Goal: Communication & Community: Answer question/provide support

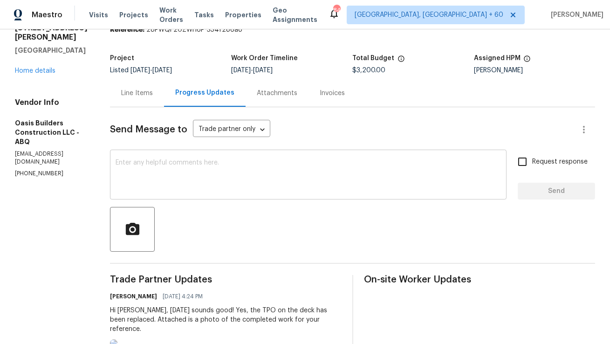
scroll to position [42, 0]
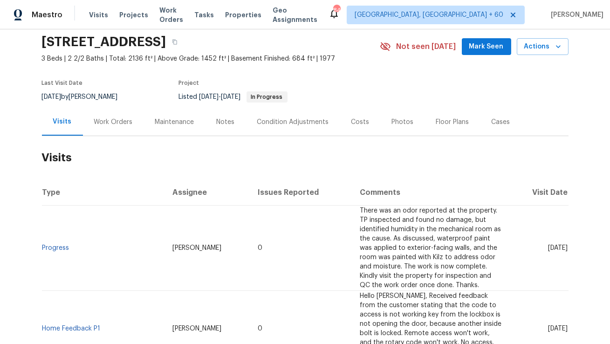
scroll to position [36, 0]
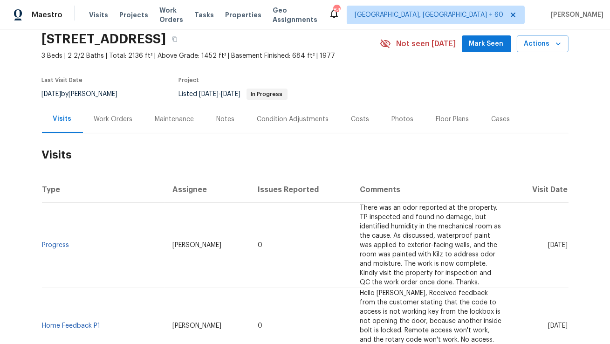
click at [133, 123] on div "Work Orders" at bounding box center [113, 118] width 61 height 27
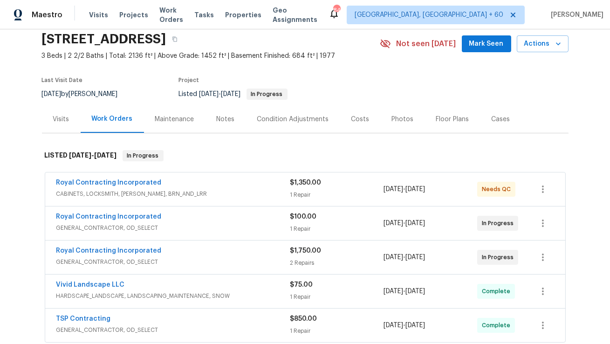
click at [208, 250] on div "Royal Contracting Incorporated" at bounding box center [173, 251] width 234 height 11
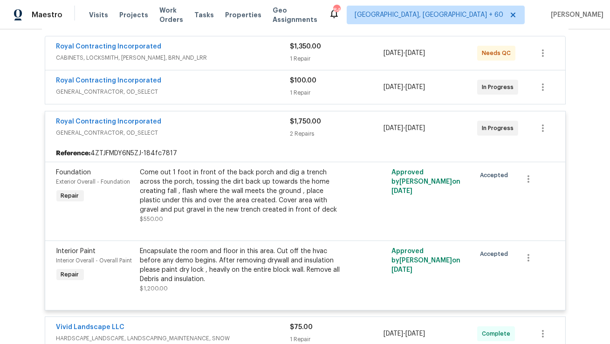
scroll to position [164, 0]
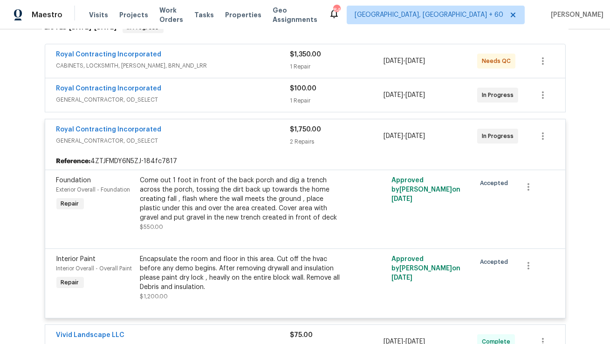
click at [203, 99] on span "GENERAL_CONTRACTOR, OD_SELECT" at bounding box center [173, 99] width 234 height 9
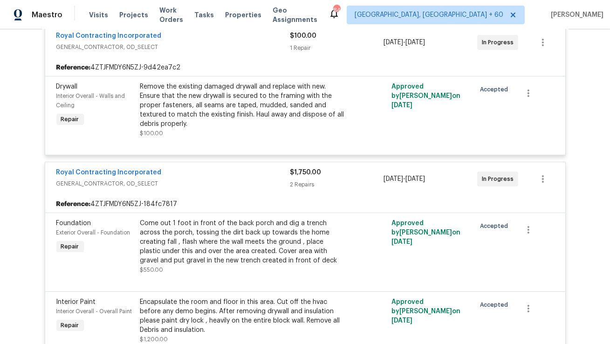
scroll to position [196, 0]
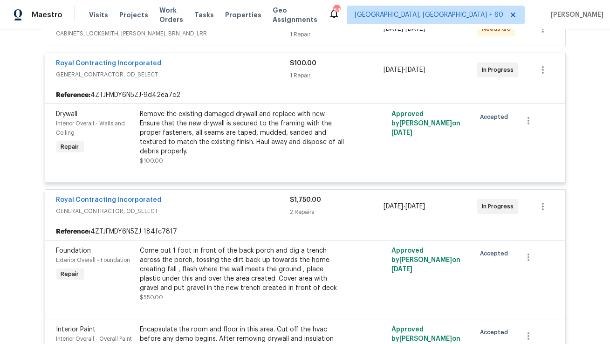
click at [203, 56] on div "Royal Contracting Incorporated GENERAL_CONTRACTOR, OD_SELECT $100.00 1 Repair 8…" at bounding box center [305, 70] width 520 height 34
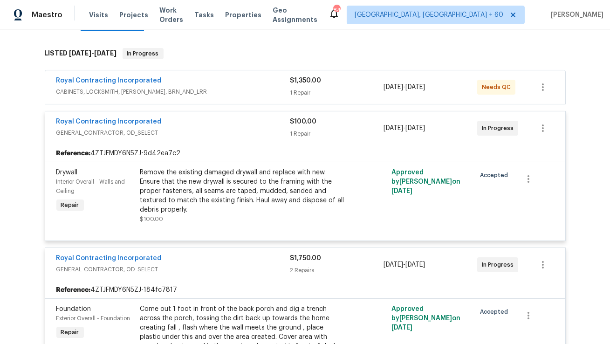
scroll to position [125, 0]
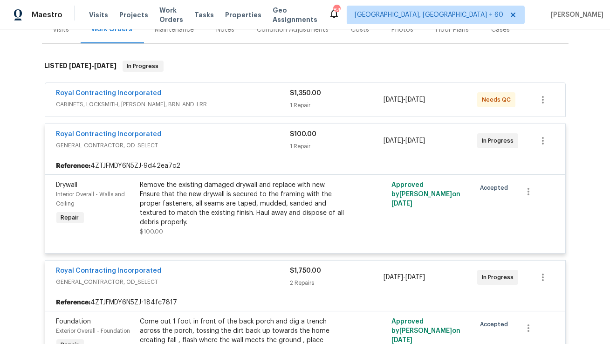
click at [194, 97] on div "Royal Contracting Incorporated" at bounding box center [173, 94] width 234 height 11
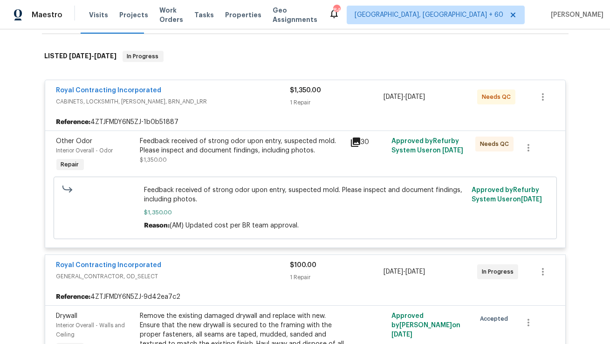
scroll to position [149, 0]
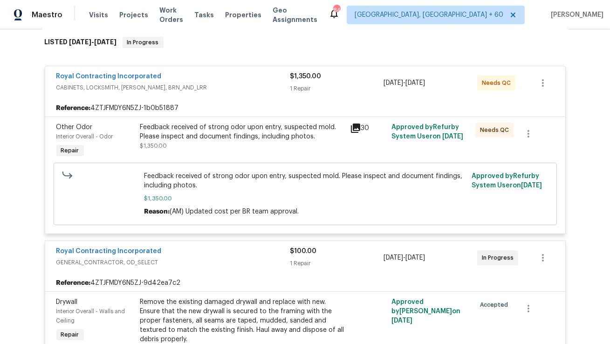
click at [357, 127] on icon at bounding box center [355, 128] width 11 height 11
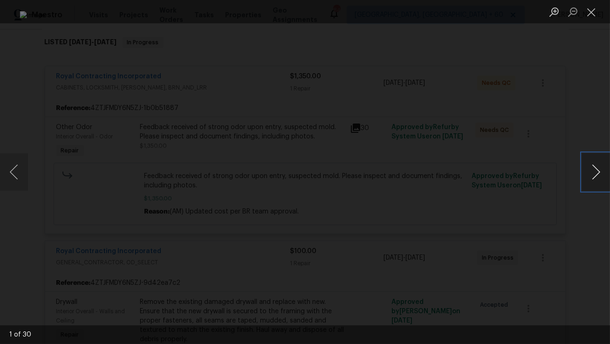
click at [592, 171] on button "Next image" at bounding box center [596, 171] width 28 height 37
click at [595, 17] on button "Close lightbox" at bounding box center [591, 12] width 19 height 16
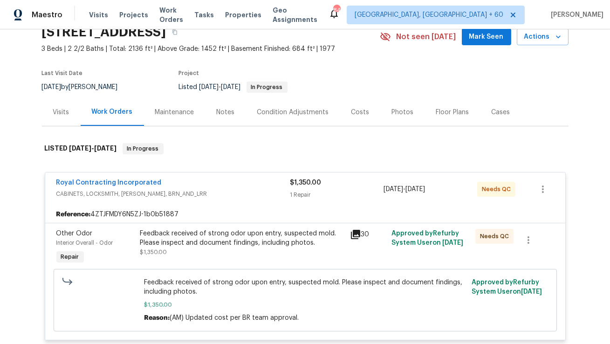
scroll to position [0, 0]
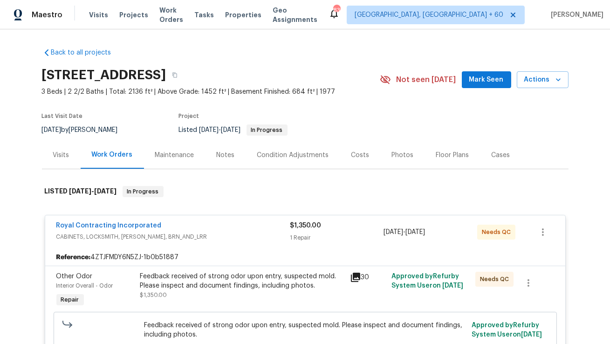
click at [68, 152] on div "Visits" at bounding box center [61, 155] width 16 height 9
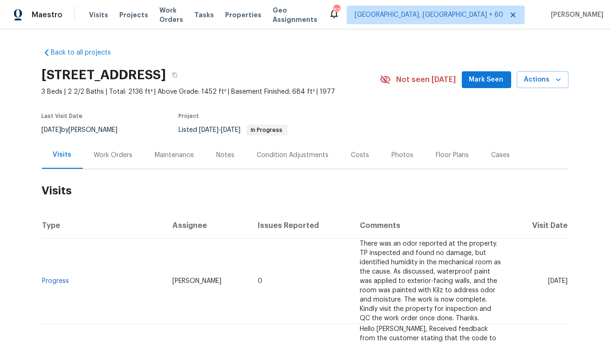
click at [109, 159] on div "Work Orders" at bounding box center [113, 155] width 39 height 9
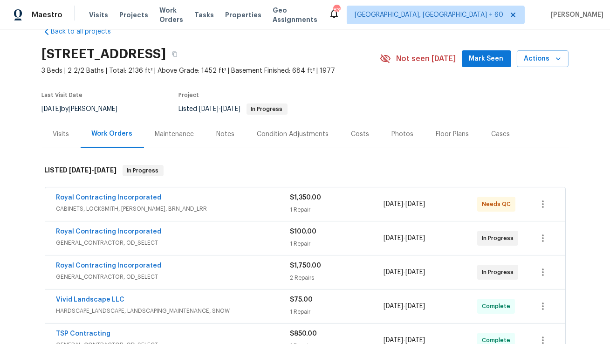
scroll to position [34, 0]
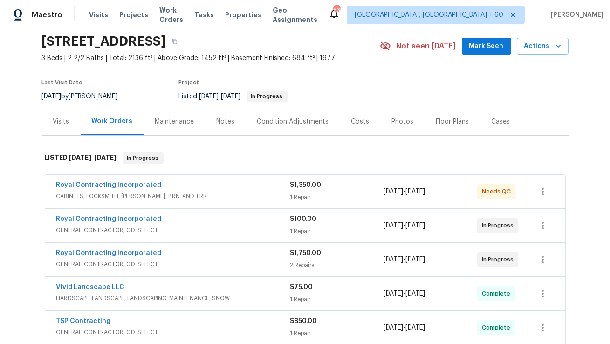
click at [178, 254] on div "Royal Contracting Incorporated" at bounding box center [173, 253] width 234 height 11
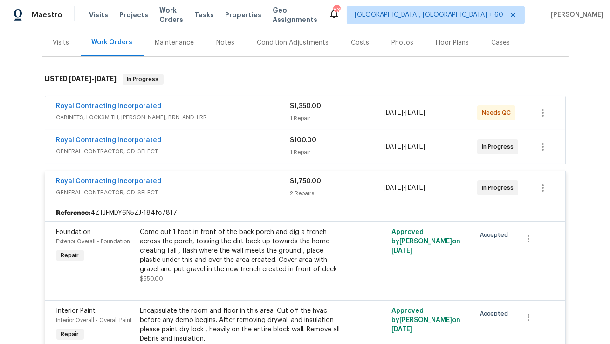
scroll to position [69, 0]
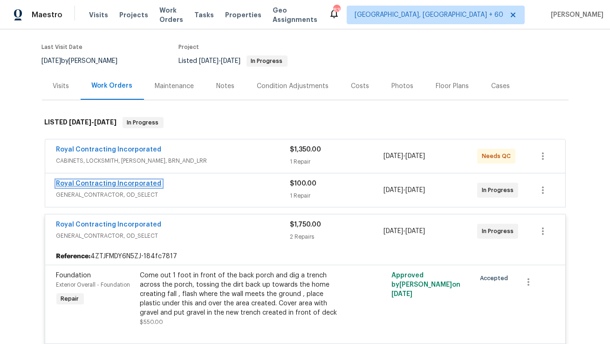
click at [148, 185] on link "Royal Contracting Incorporated" at bounding box center [108, 183] width 105 height 7
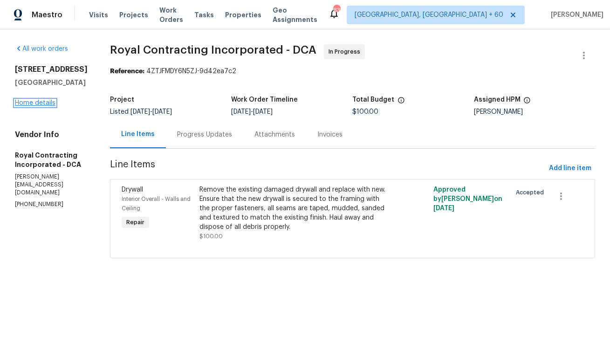
click at [43, 106] on link "Home details" at bounding box center [35, 103] width 41 height 7
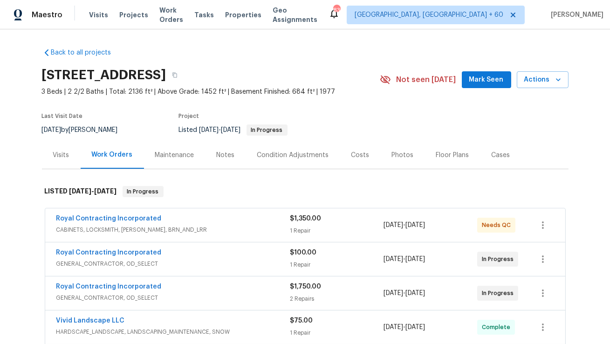
click at [62, 151] on div "Visits" at bounding box center [61, 155] width 16 height 9
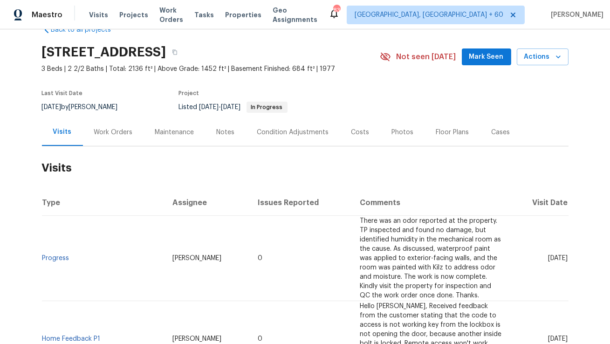
scroll to position [29, 0]
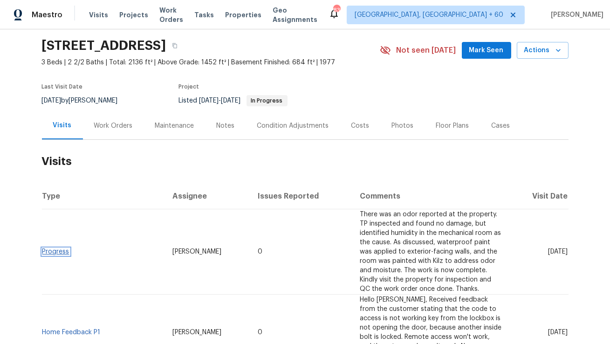
click at [55, 248] on link "Progress" at bounding box center [55, 251] width 27 height 7
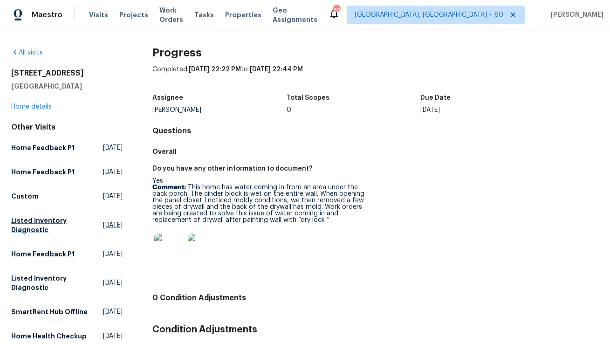
click at [48, 275] on div "Other Visits Home Feedback P1 Wed, Aug 20 2025 Home Feedback P1 Mon, Jul 28 202…" at bounding box center [66, 306] width 111 height 367
click at [36, 110] on div "10388 Hampshire Green Ave Fairfax, VA 22032 Home details" at bounding box center [66, 89] width 111 height 43
click at [36, 107] on link "Home details" at bounding box center [31, 106] width 41 height 7
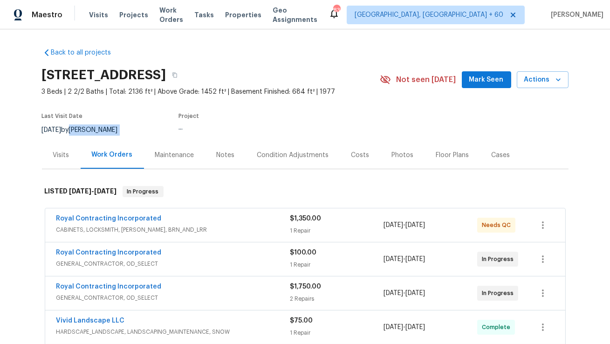
copy div "Christopher Pace"
drag, startPoint x: 140, startPoint y: 127, endPoint x: 84, endPoint y: 126, distance: 55.9
click at [84, 126] on div "8/27/2025 by Christopher Pace" at bounding box center [85, 129] width 87 height 11
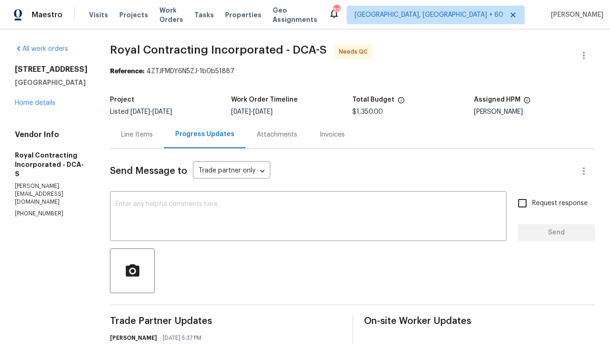
click at [153, 135] on div "Line Items" at bounding box center [137, 134] width 32 height 9
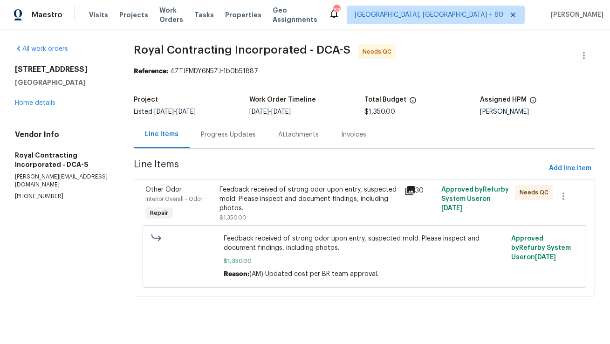
click at [25, 108] on div "10388 Hampshire Green Ave Fairfax, VA 22032 Home details" at bounding box center [63, 86] width 96 height 43
click at [27, 106] on link "Home details" at bounding box center [35, 103] width 41 height 7
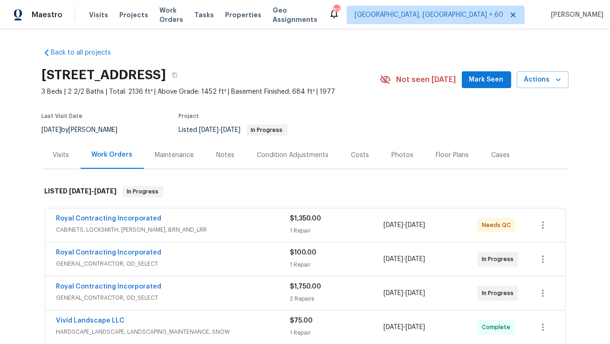
click at [164, 255] on div "Royal Contracting Incorporated" at bounding box center [173, 253] width 234 height 11
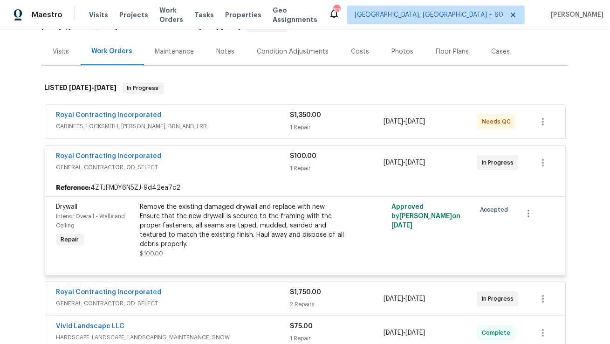
scroll to position [107, 0]
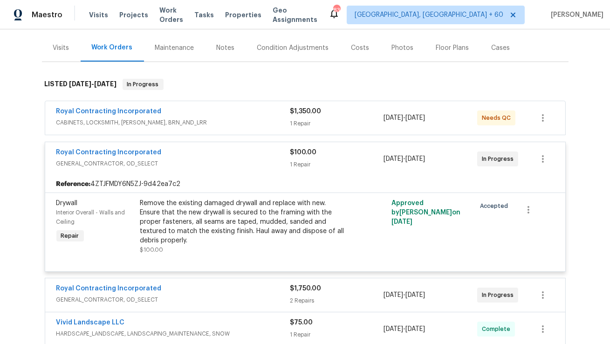
click at [176, 162] on span "GENERAL_CONTRACTOR, OD_SELECT" at bounding box center [173, 163] width 234 height 9
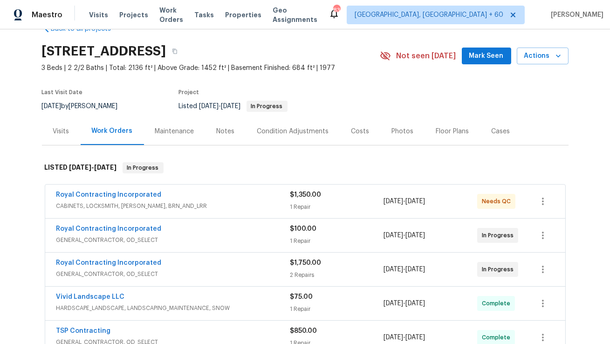
scroll to position [0, 0]
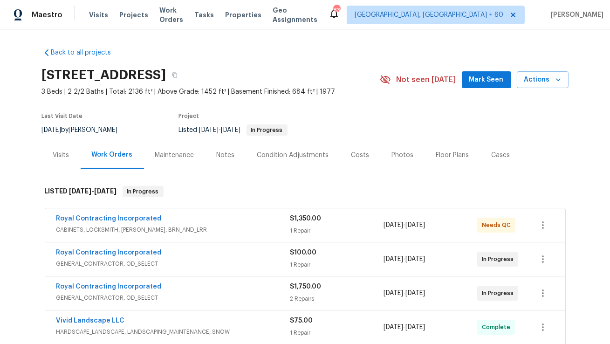
click at [71, 155] on div "Visits" at bounding box center [61, 154] width 39 height 27
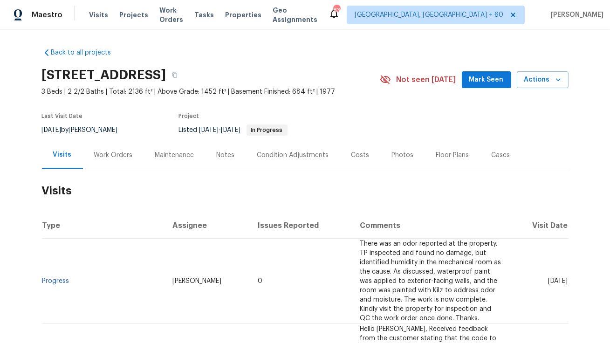
click at [116, 158] on div "Work Orders" at bounding box center [113, 155] width 39 height 9
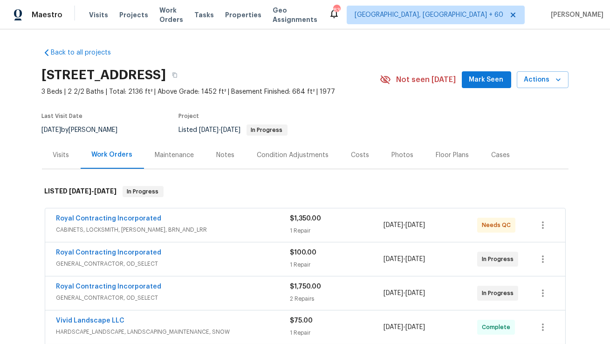
click at [170, 215] on div "Royal Contracting Incorporated" at bounding box center [173, 219] width 234 height 11
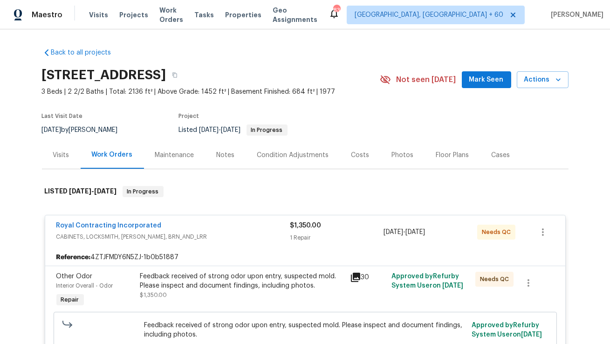
click at [130, 221] on span "Royal Contracting Incorporated" at bounding box center [108, 225] width 105 height 9
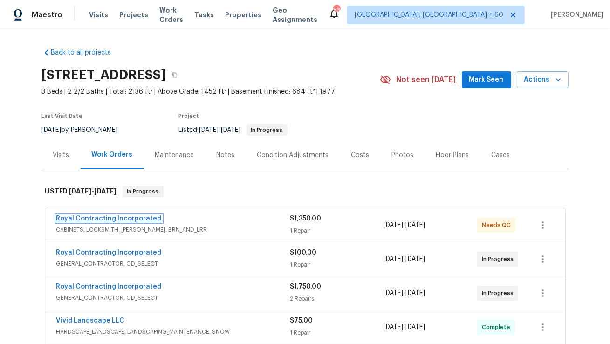
click at [134, 220] on link "Royal Contracting Incorporated" at bounding box center [108, 218] width 105 height 7
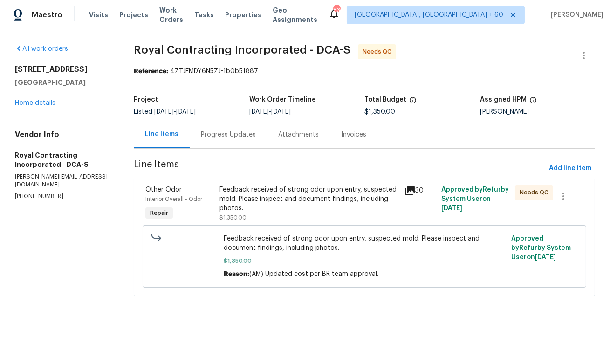
click at [231, 126] on div "Progress Updates" at bounding box center [228, 134] width 77 height 27
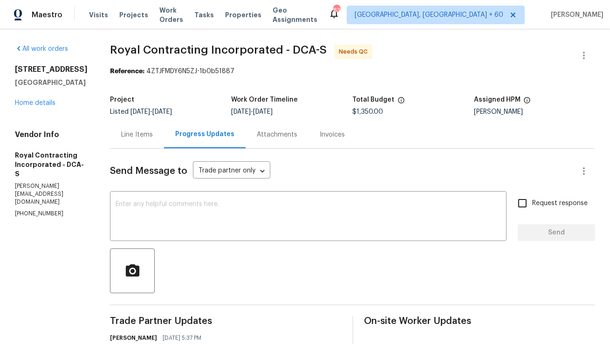
click at [153, 133] on div "Line Items" at bounding box center [137, 134] width 32 height 9
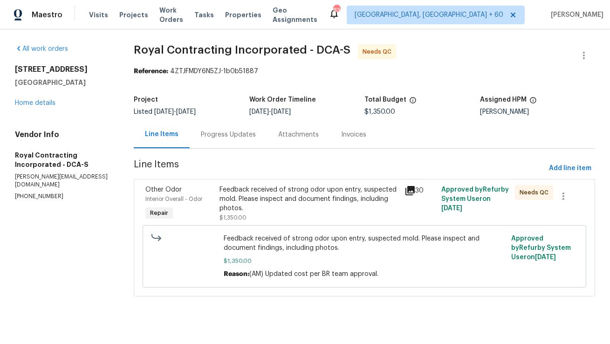
click at [238, 199] on div "Feedback received of strong odor upon entry, suspected mold. Please inspect and…" at bounding box center [308, 199] width 179 height 28
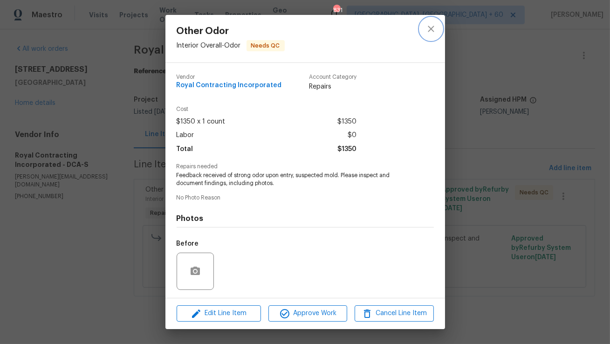
click at [431, 31] on icon "close" at bounding box center [430, 28] width 11 height 11
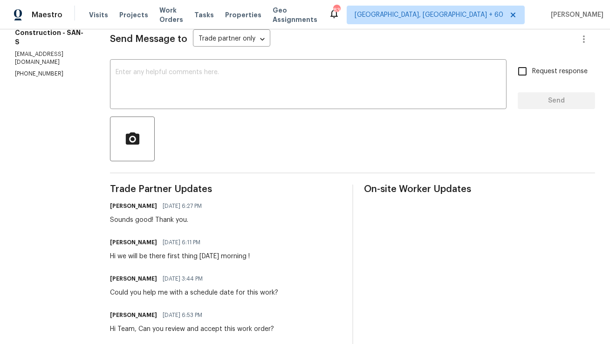
scroll to position [166, 0]
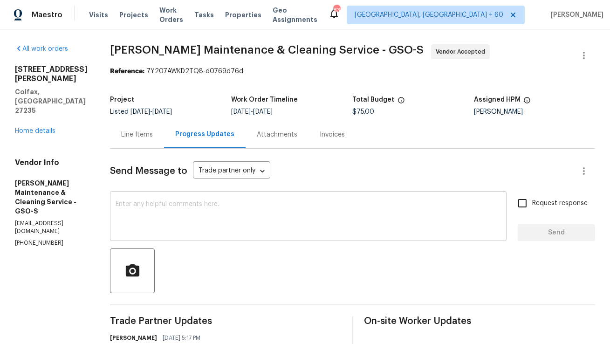
click at [179, 211] on textarea at bounding box center [308, 217] width 385 height 33
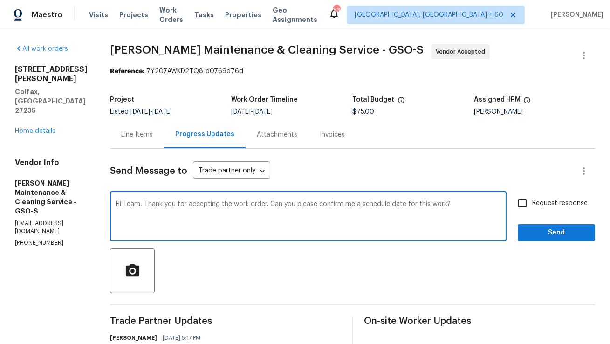
type textarea "Hi Team, Thank you for accepting the work order. Can you please confirm me a sc…"
click at [528, 200] on input "Request response" at bounding box center [523, 203] width 20 height 20
checkbox input "true"
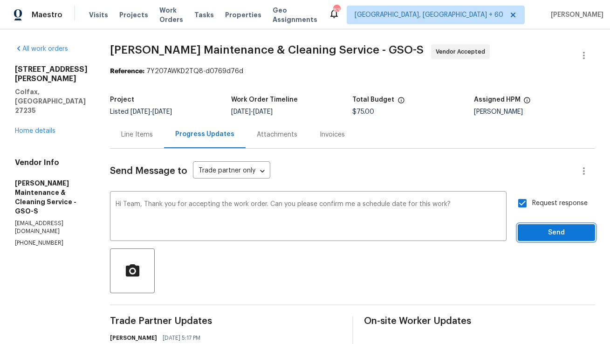
click at [530, 233] on span "Send" at bounding box center [556, 233] width 62 height 12
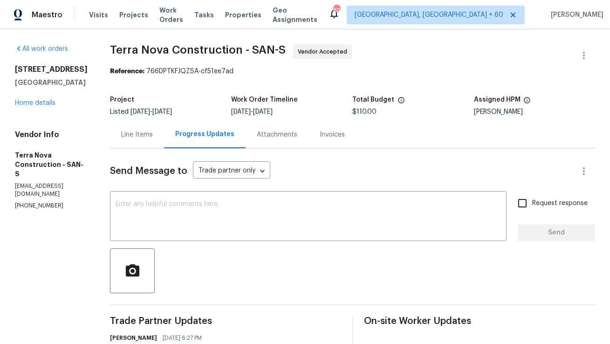
scroll to position [21, 0]
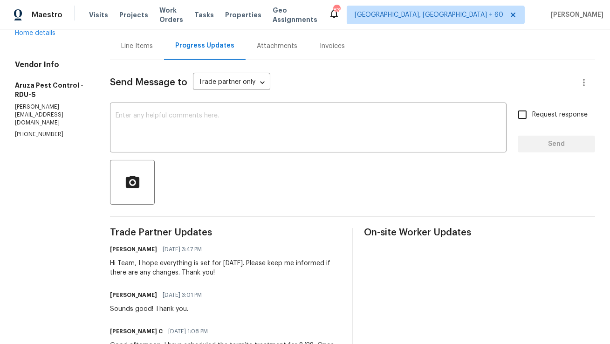
scroll to position [100, 0]
